Goal: Task Accomplishment & Management: Manage account settings

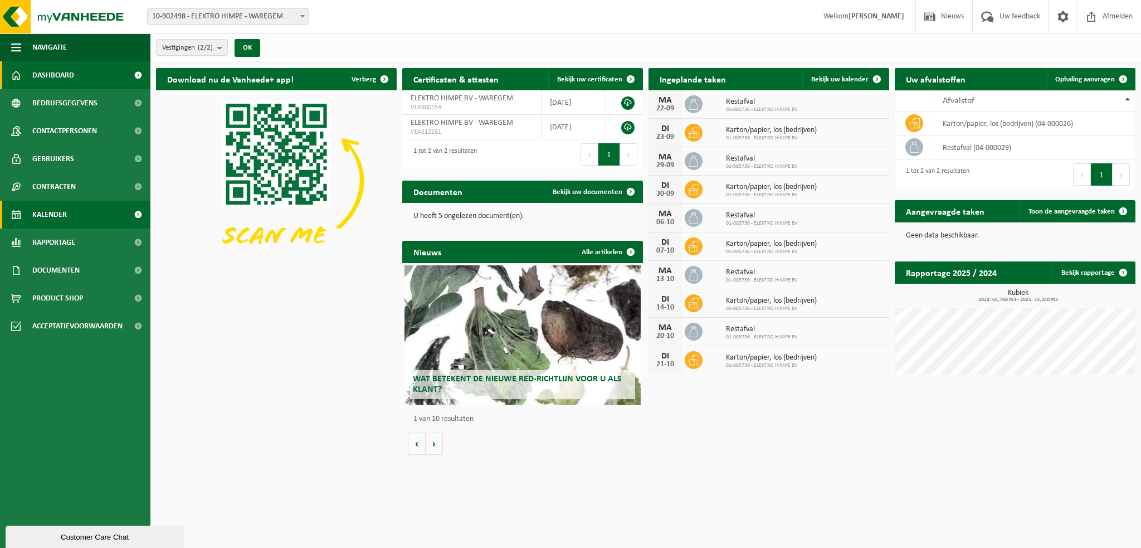
click at [62, 216] on span "Kalender" at bounding box center [49, 215] width 35 height 28
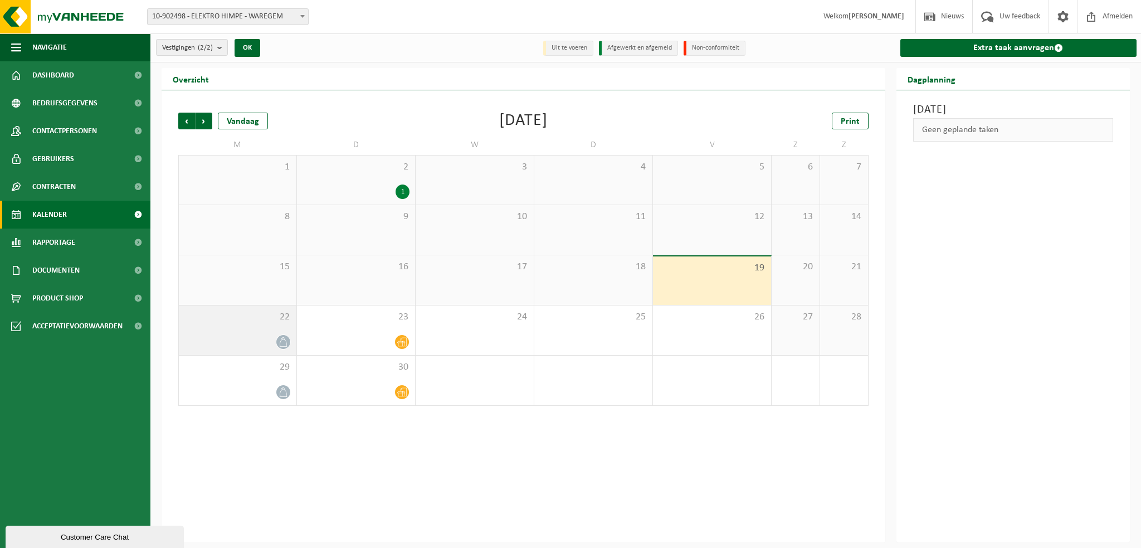
click at [276, 340] on div at bounding box center [237, 341] width 106 height 15
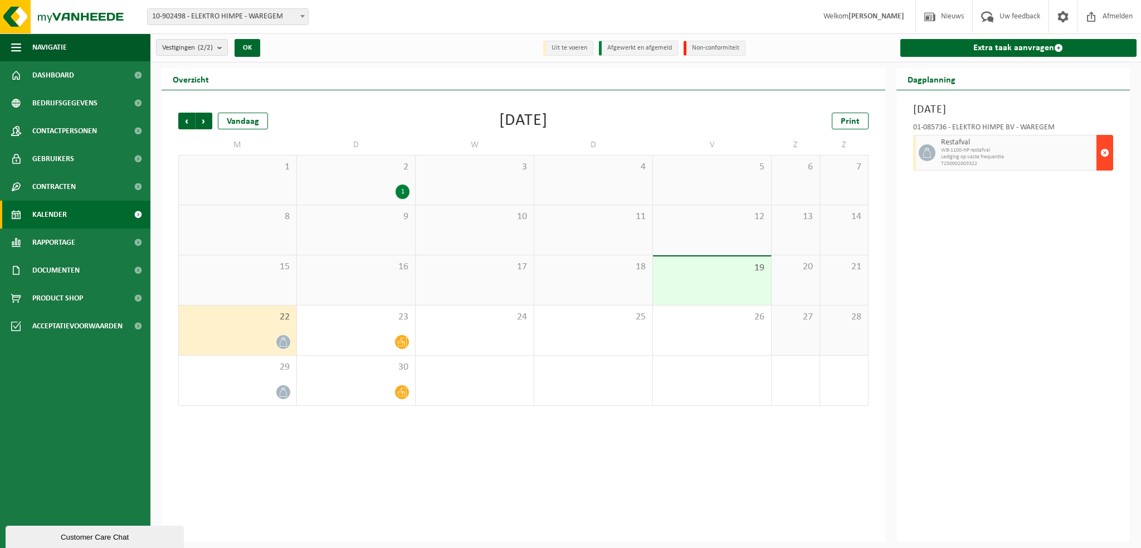
click at [1106, 151] on span "button" at bounding box center [1105, 153] width 9 height 22
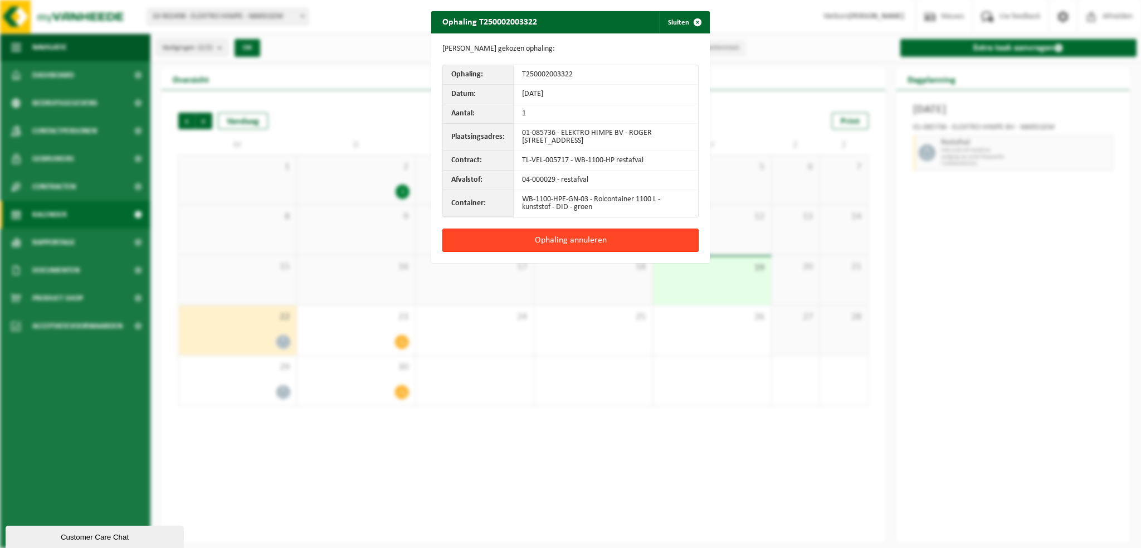
click at [569, 242] on button "Ophaling annuleren" at bounding box center [570, 239] width 256 height 23
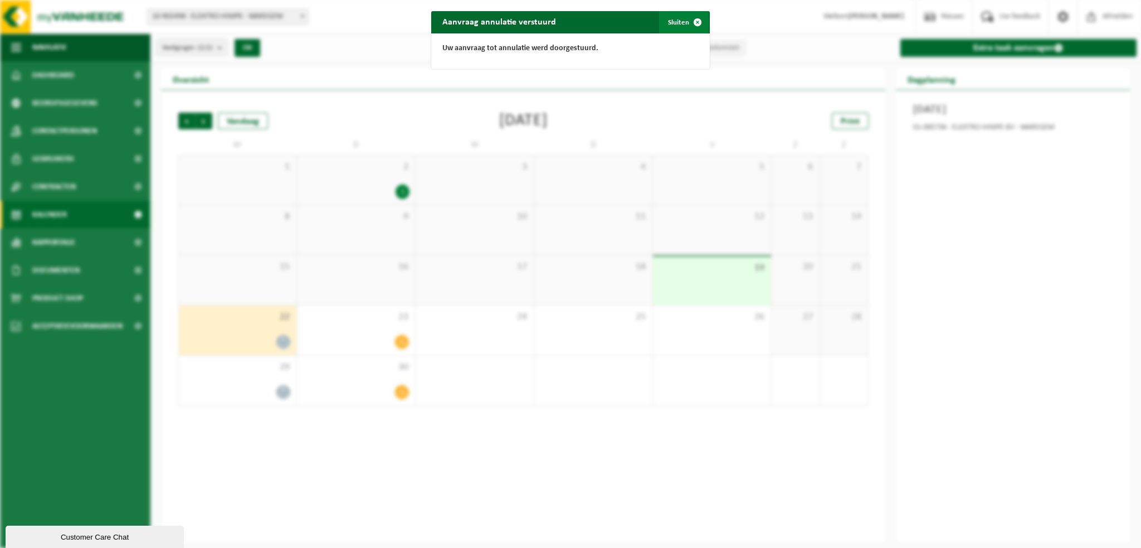
click at [673, 25] on button "Sluiten" at bounding box center [684, 22] width 50 height 22
